Goal: Task Accomplishment & Management: Use online tool/utility

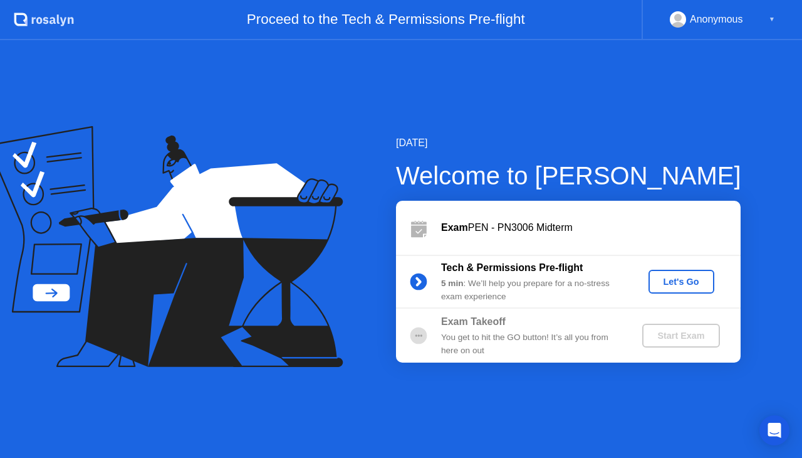
click at [693, 277] on div "Let's Go" at bounding box center [682, 281] width 56 height 10
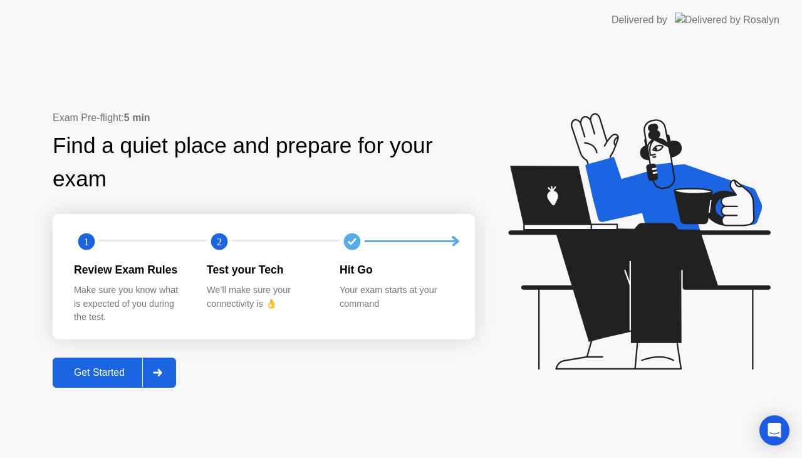
click at [117, 369] on div "Get Started" at bounding box center [99, 372] width 86 height 11
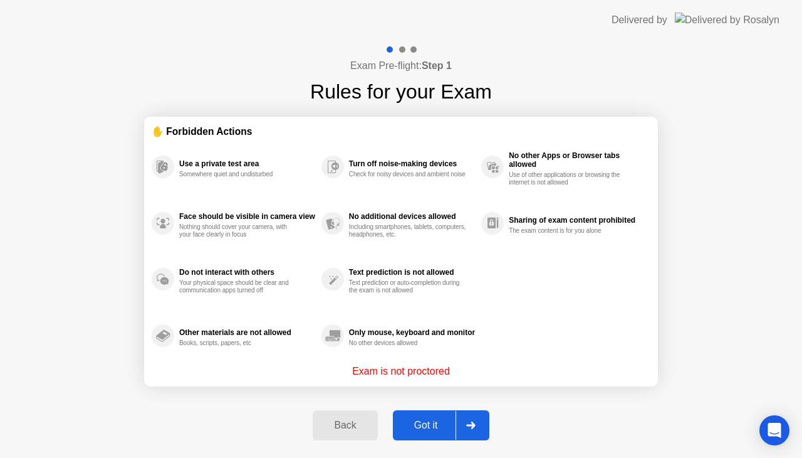
click at [423, 425] on div "Got it" at bounding box center [426, 424] width 59 height 11
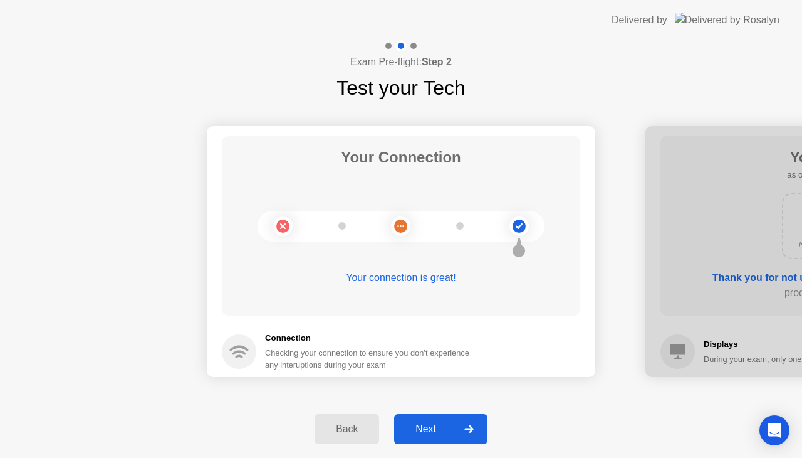
click at [423, 425] on div "Next" at bounding box center [426, 428] width 56 height 11
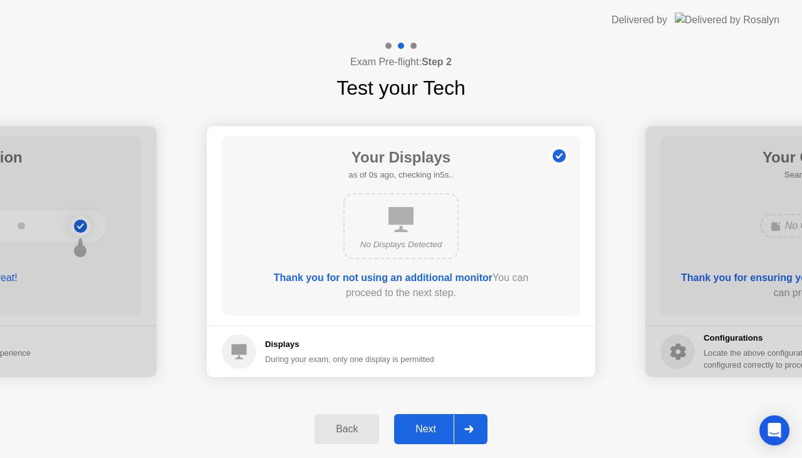
click at [423, 425] on div "Next" at bounding box center [426, 428] width 56 height 11
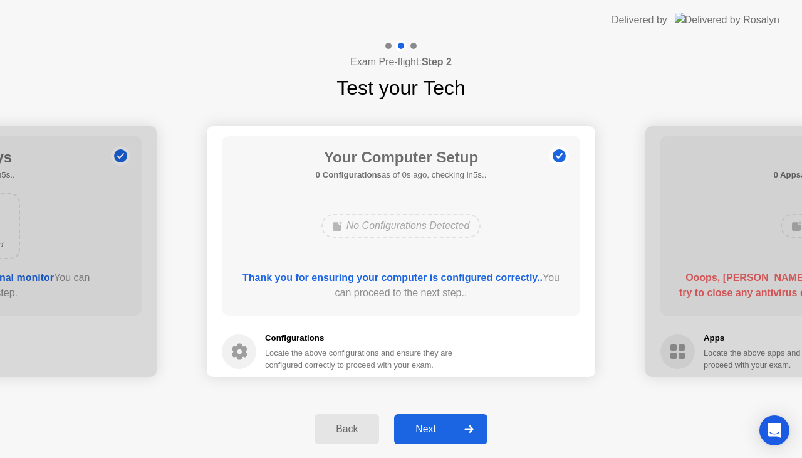
click at [423, 425] on div "Next" at bounding box center [426, 428] width 56 height 11
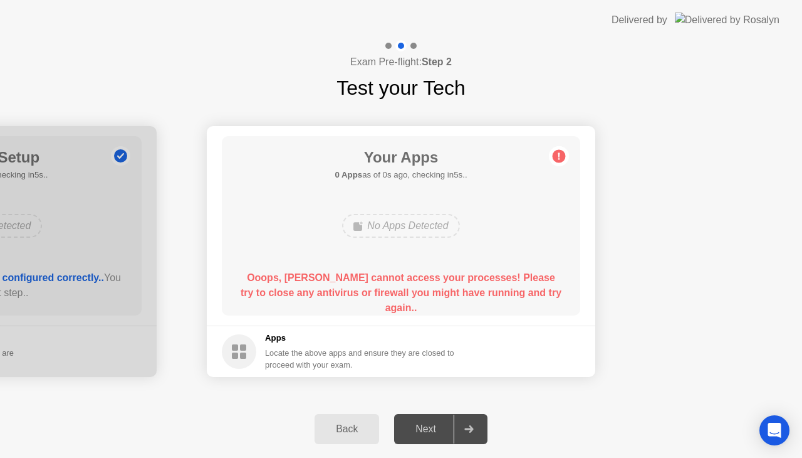
click at [423, 425] on div "Next" at bounding box center [426, 428] width 56 height 11
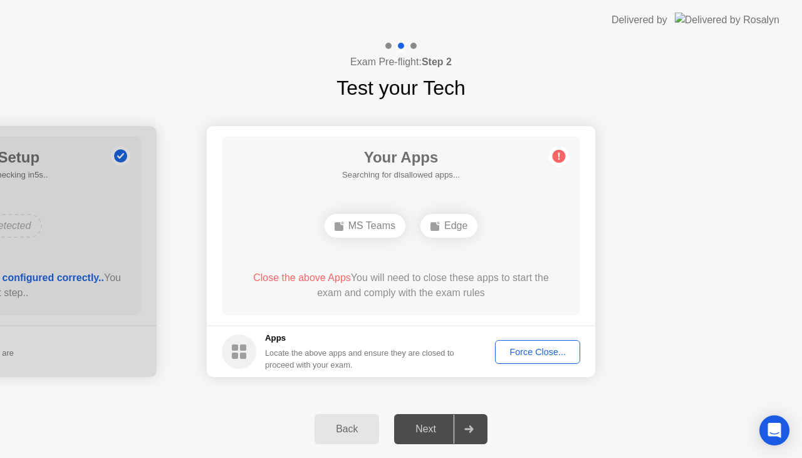
click at [536, 358] on button "Force Close..." at bounding box center [537, 352] width 85 height 24
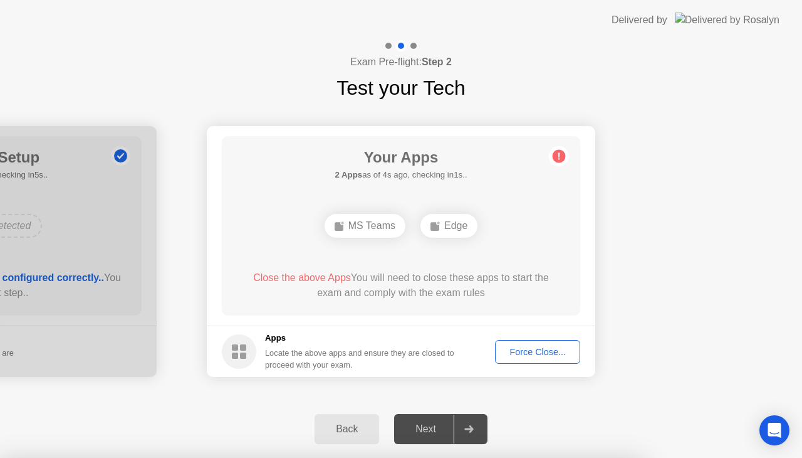
click at [293, 279] on span "Close the above Apps" at bounding box center [302, 277] width 98 height 11
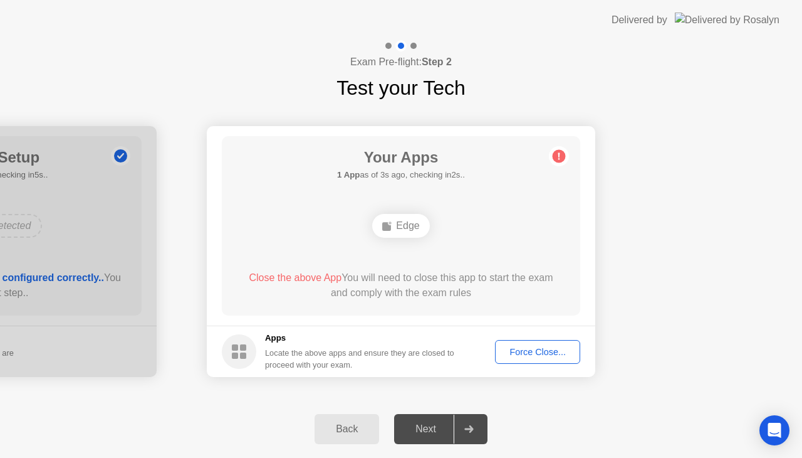
click at [530, 347] on div "Force Close..." at bounding box center [538, 352] width 76 height 10
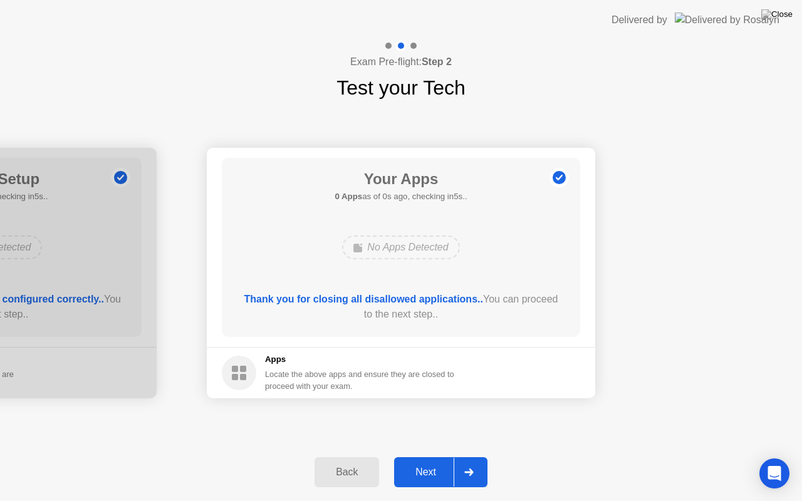
click at [530, 362] on footer "Apps Locate the above apps and ensure they are closed to proceed with your exam." at bounding box center [401, 372] width 389 height 51
click at [432, 457] on button "Next" at bounding box center [440, 473] width 93 height 30
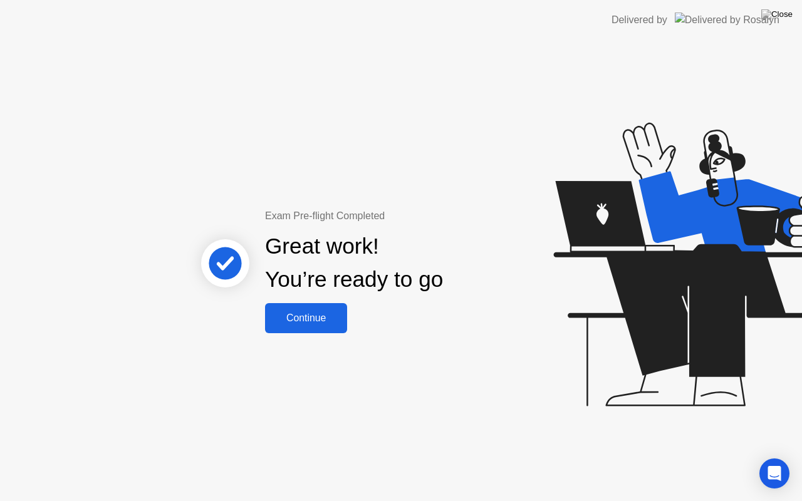
click at [298, 315] on div "Continue" at bounding box center [306, 318] width 75 height 11
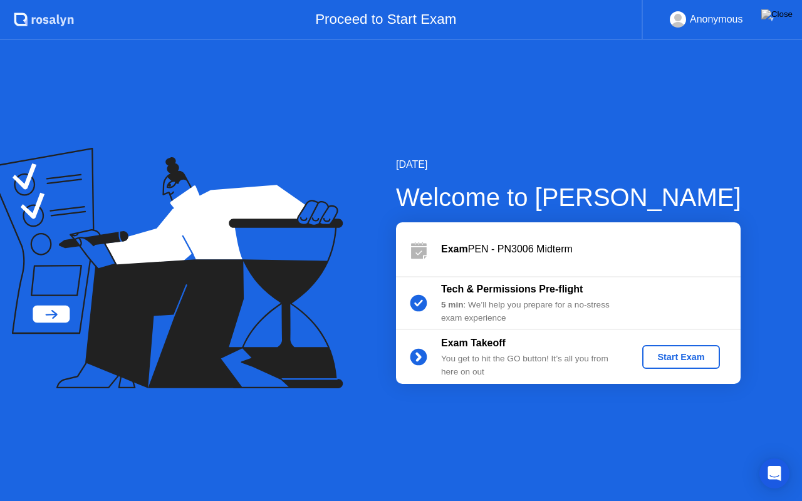
click at [699, 352] on div "Start Exam" at bounding box center [680, 357] width 67 height 10
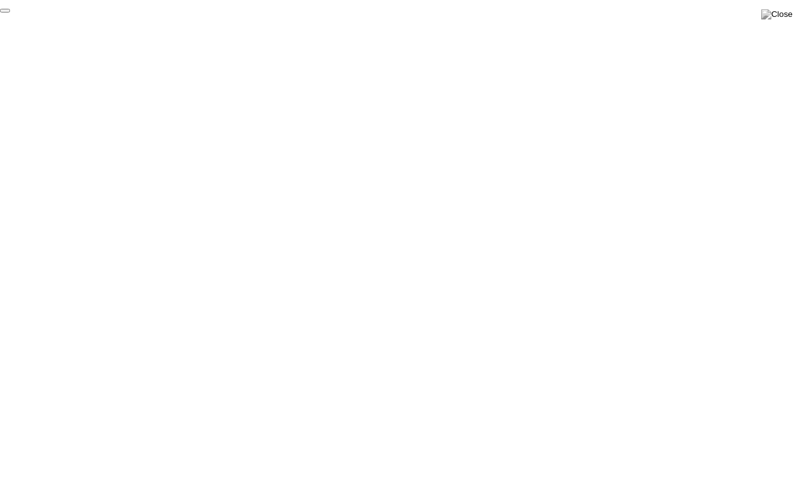
click div "End Proctoring Session"
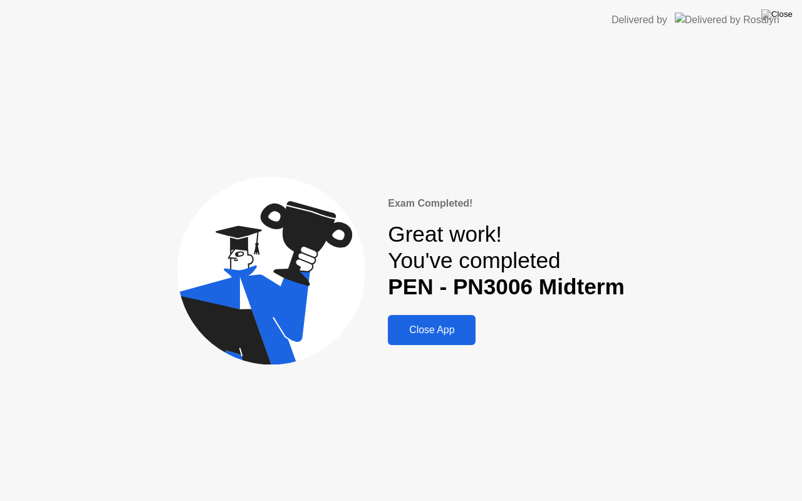
click at [446, 322] on button "Close App" at bounding box center [432, 330] width 88 height 30
